Goal: Transaction & Acquisition: Purchase product/service

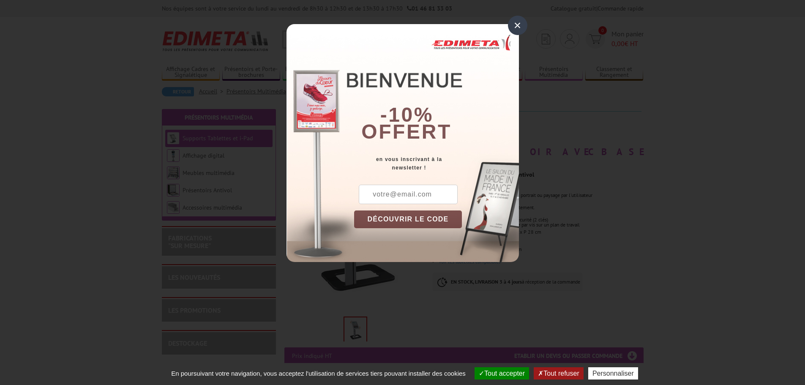
drag, startPoint x: 515, startPoint y: 26, endPoint x: 505, endPoint y: 31, distance: 11.5
click at [515, 26] on div "×" at bounding box center [517, 25] width 19 height 19
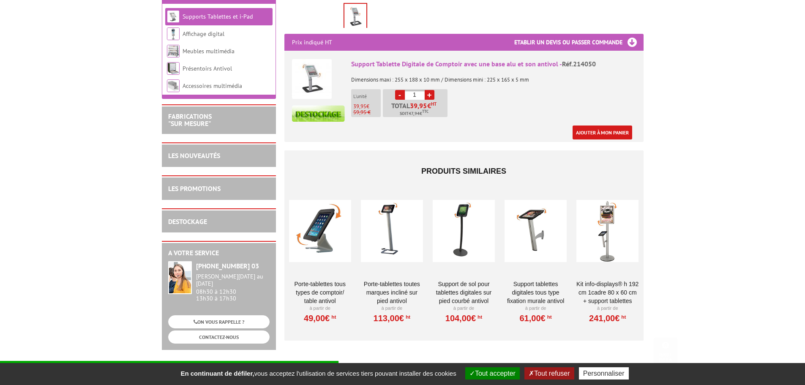
scroll to position [472, 0]
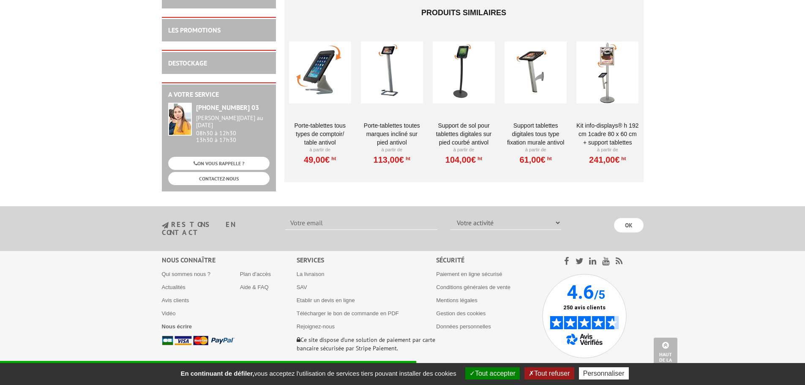
click at [541, 370] on button "Tout refuser" at bounding box center [549, 373] width 49 height 12
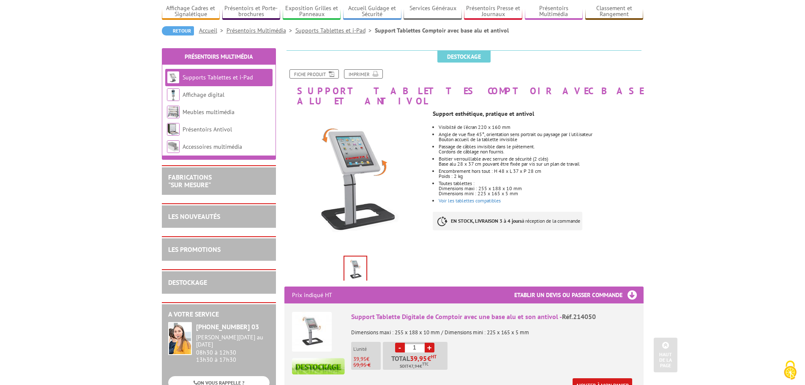
scroll to position [0, 0]
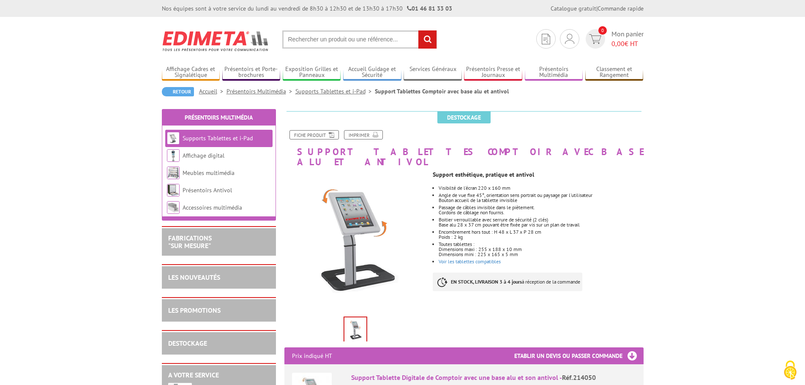
click at [481, 255] on div "Support esthétique, pratique et antivol Visibilté de l’écran 220 x 160 mm Angle…" at bounding box center [541, 233] width 217 height 133
click at [480, 255] on div "Support esthétique, pratique et antivol Visibilté de l’écran 220 x 160 mm Angle…" at bounding box center [541, 233] width 217 height 133
click at [479, 258] on link "Voir les tablettes compatibles" at bounding box center [470, 261] width 62 height 6
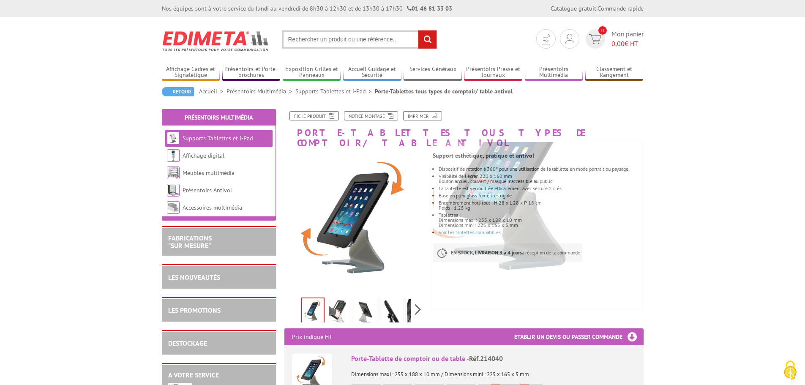
click at [339, 304] on img at bounding box center [339, 312] width 20 height 26
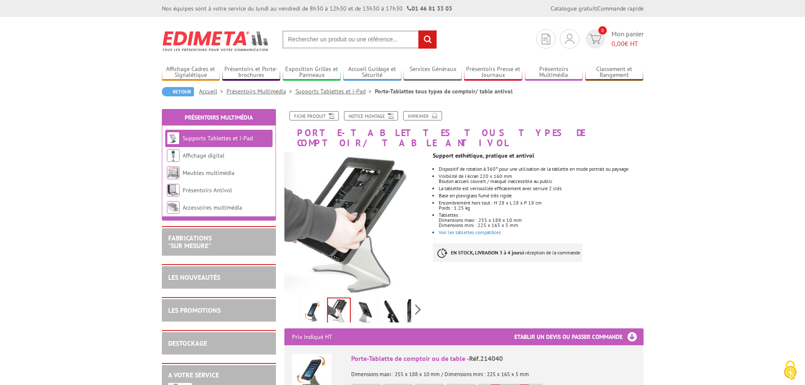
click at [355, 304] on img at bounding box center [365, 312] width 20 height 26
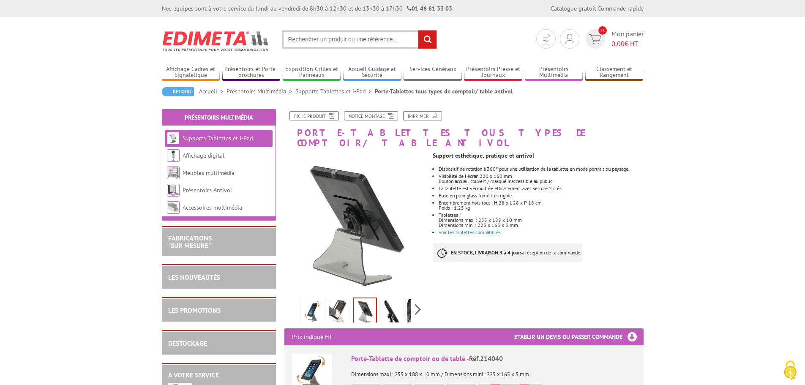
click at [393, 301] on img at bounding box center [391, 312] width 20 height 26
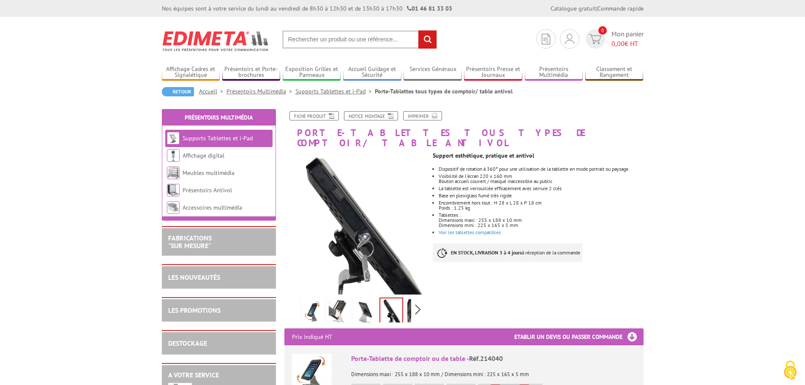
click at [408, 300] on img at bounding box center [418, 312] width 20 height 26
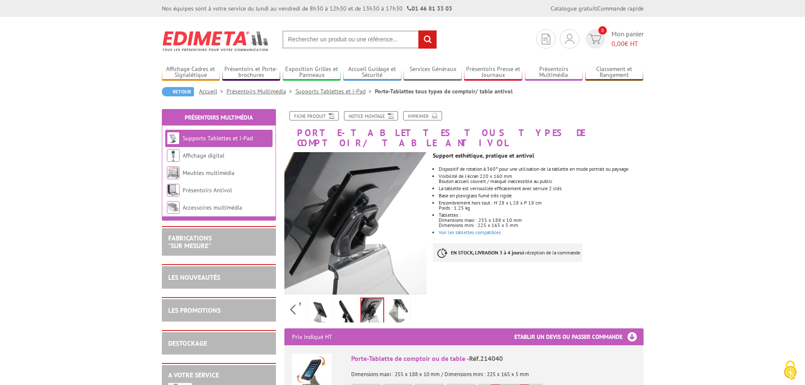
click at [357, 300] on link at bounding box center [346, 313] width 24 height 30
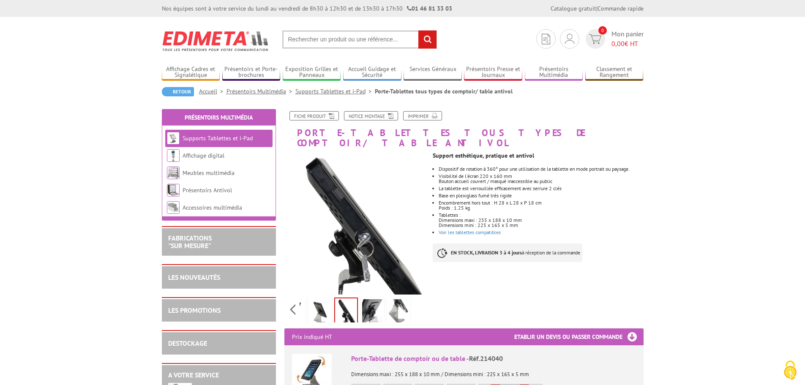
click at [357, 300] on img at bounding box center [346, 312] width 22 height 26
click at [329, 299] on img at bounding box center [320, 312] width 20 height 26
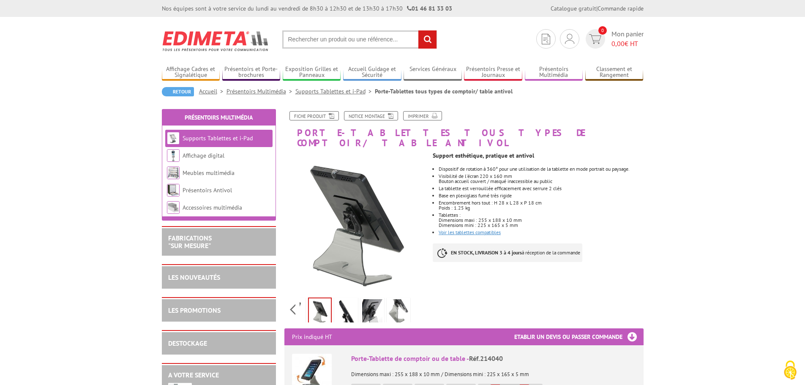
drag, startPoint x: 489, startPoint y: 221, endPoint x: 493, endPoint y: 225, distance: 5.1
click at [488, 229] on link "Voir les tablettes compatibles" at bounding box center [470, 232] width 62 height 6
drag, startPoint x: 730, startPoint y: 81, endPoint x: 723, endPoint y: 30, distance: 51.6
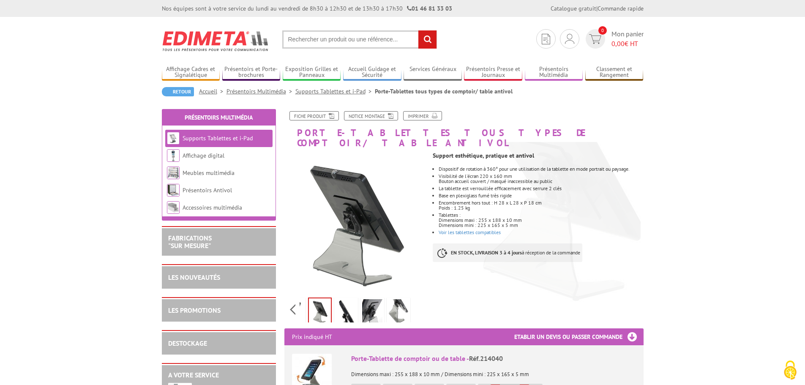
click at [348, 301] on img at bounding box center [346, 312] width 20 height 26
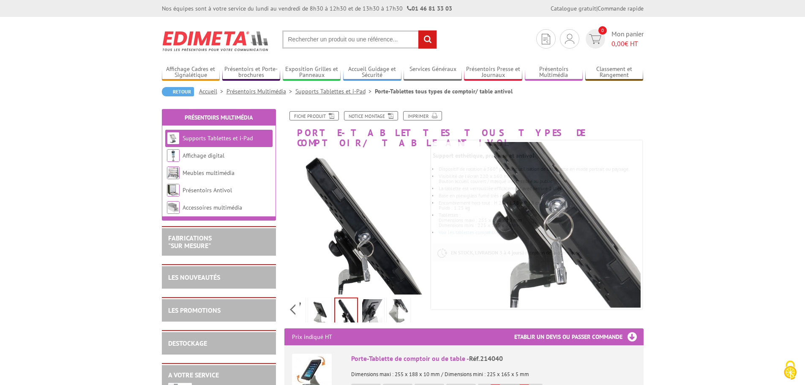
click at [316, 301] on img at bounding box center [320, 312] width 20 height 26
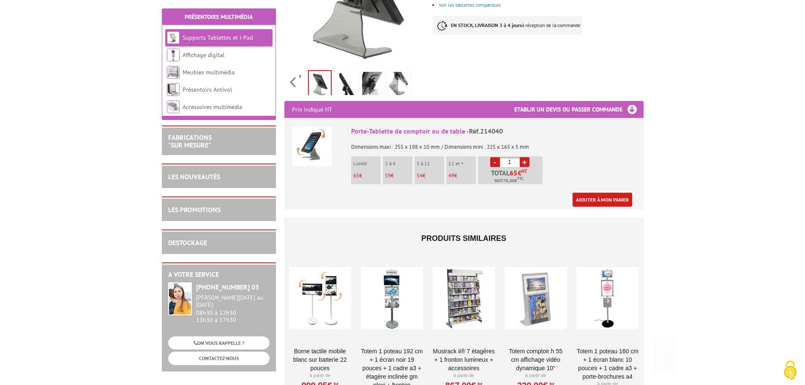
scroll to position [296, 0]
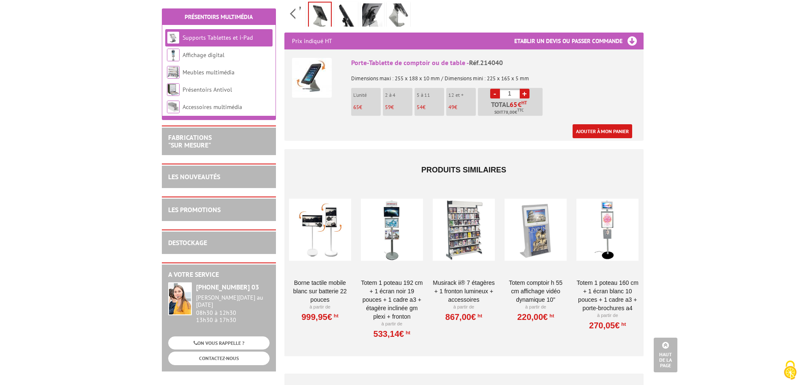
click at [524, 89] on link "+" at bounding box center [525, 94] width 10 height 10
click at [525, 89] on link "+" at bounding box center [525, 94] width 10 height 10
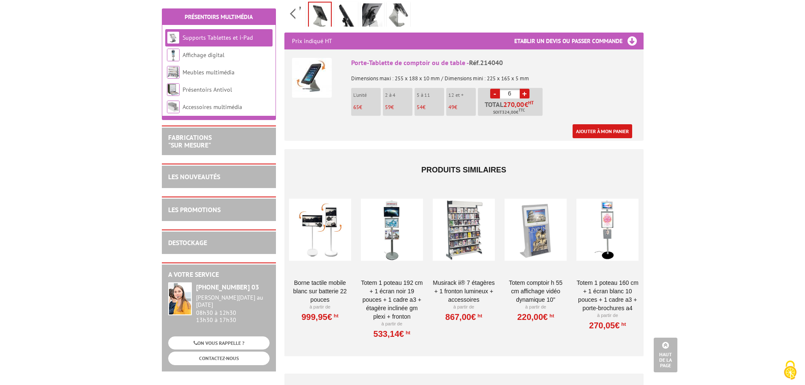
click at [525, 89] on link "+" at bounding box center [525, 94] width 10 height 10
click at [495, 89] on link "-" at bounding box center [495, 94] width 10 height 10
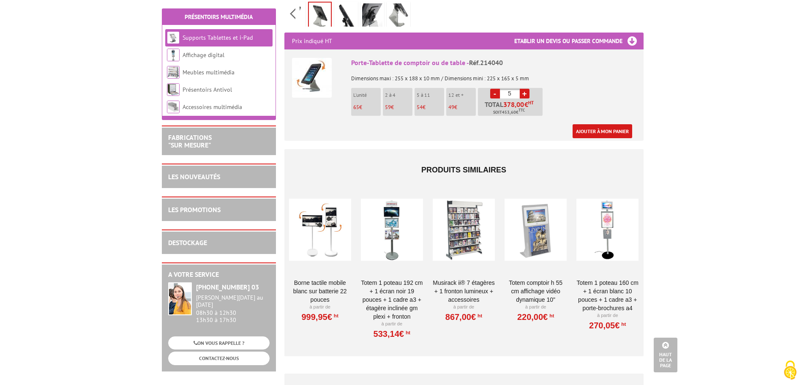
click at [495, 89] on link "-" at bounding box center [495, 94] width 10 height 10
type input "1"
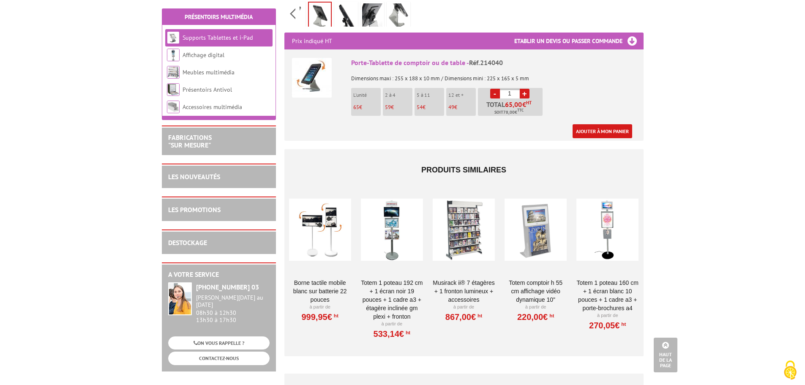
click at [495, 89] on link "-" at bounding box center [495, 94] width 10 height 10
click at [494, 89] on link "-" at bounding box center [495, 94] width 10 height 10
drag, startPoint x: 632, startPoint y: 76, endPoint x: 553, endPoint y: 103, distance: 82.8
click at [632, 76] on div "Porte-Tablette de comptoir ou de table - Réf.214040 Dimensions maxi : 255 x 188…" at bounding box center [493, 98] width 285 height 80
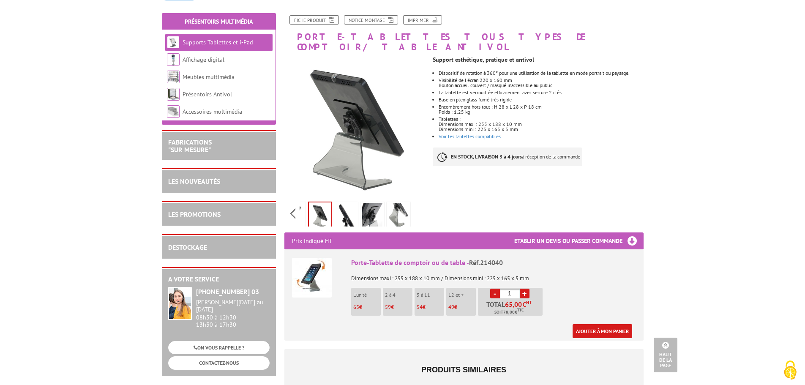
scroll to position [0, 0]
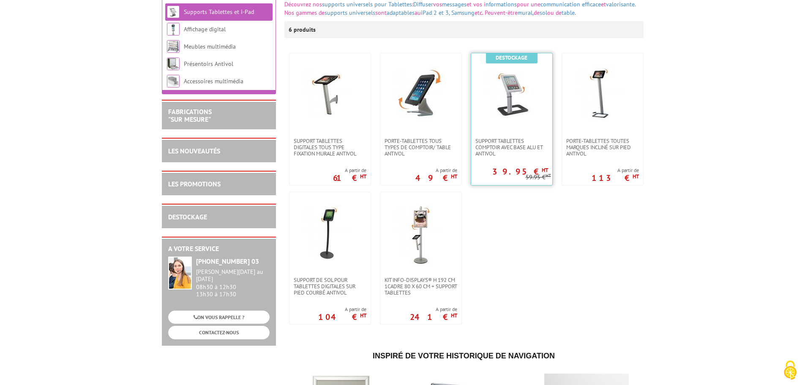
scroll to position [127, 0]
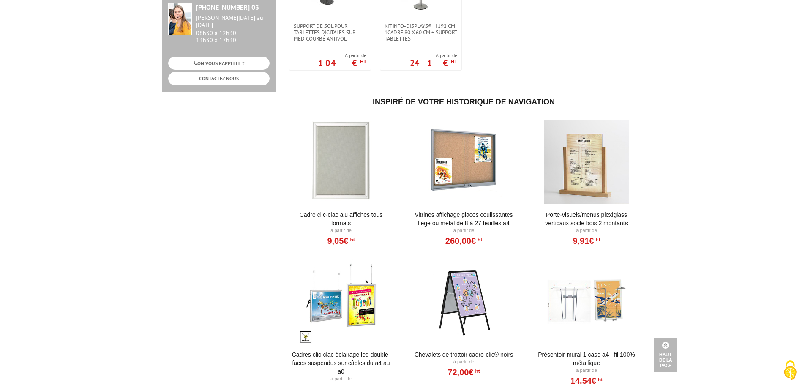
click at [679, 209] on body "Nos équipes sont à votre service du lundi au vendredi de 8h30 à 12h30 et de 13h…" at bounding box center [402, 116] width 805 height 994
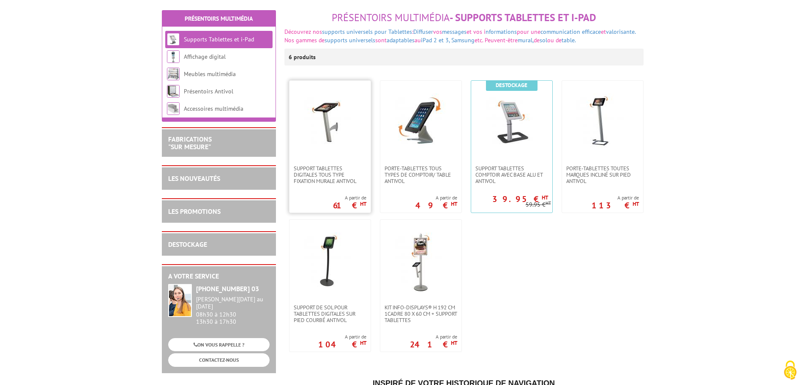
scroll to position [85, 0]
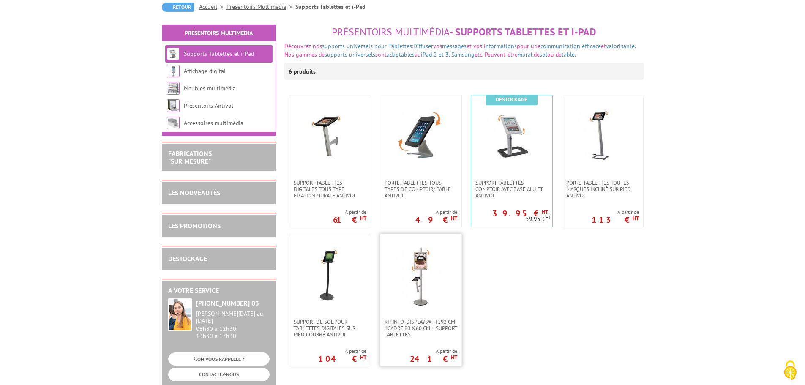
drag, startPoint x: 401, startPoint y: 256, endPoint x: 406, endPoint y: 254, distance: 5.3
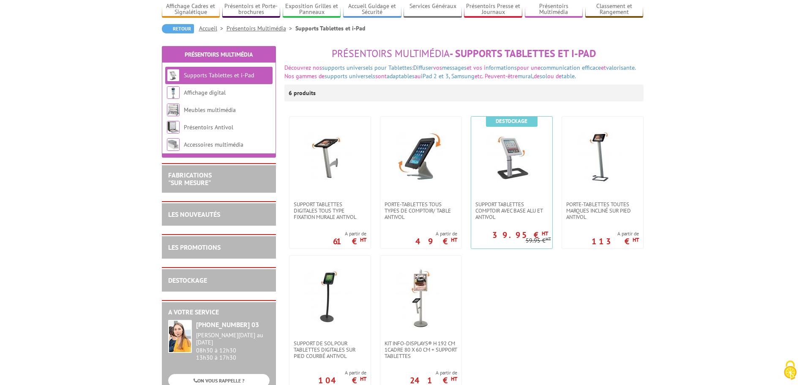
scroll to position [42, 0]
